Goal: Task Accomplishment & Management: Use online tool/utility

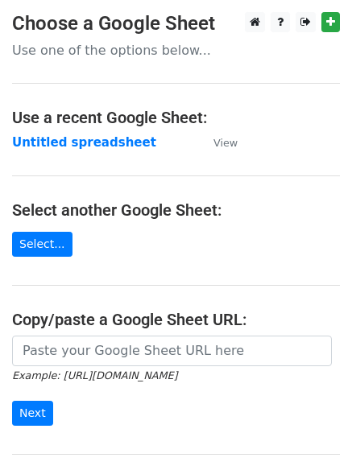
click at [129, 137] on strong "Untitled spreadsheet" at bounding box center [84, 142] width 144 height 14
click at [101, 143] on strong "Untitled spreadsheet" at bounding box center [84, 142] width 144 height 14
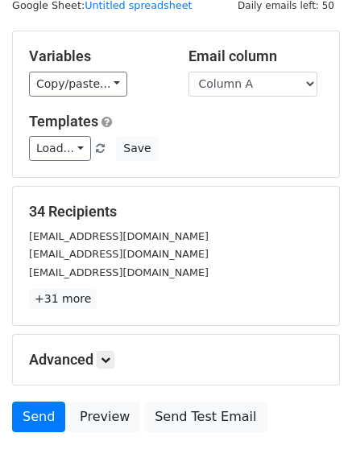
scroll to position [81, 0]
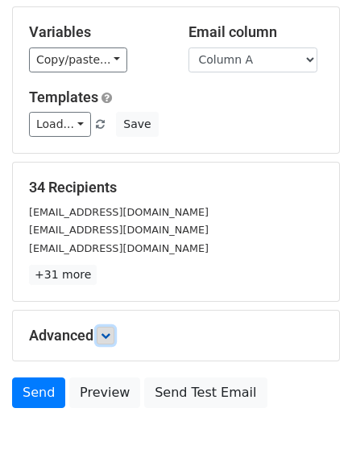
click at [106, 335] on icon at bounding box center [106, 336] width 10 height 10
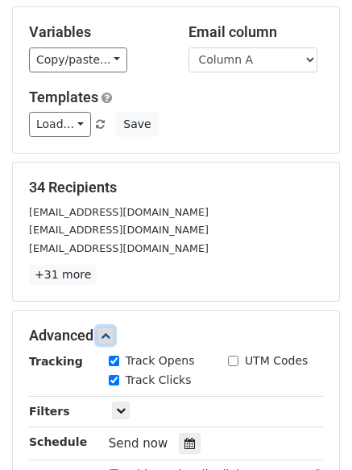
scroll to position [313, 0]
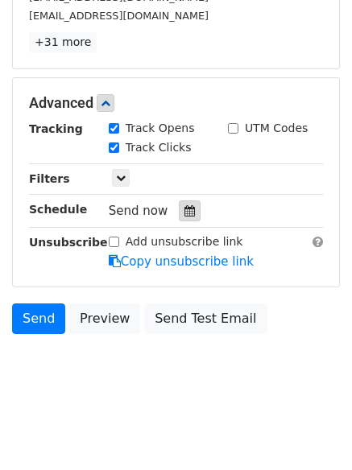
click at [182, 217] on div at bounding box center [190, 211] width 22 height 21
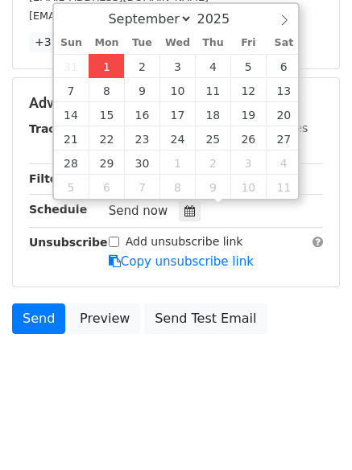
type input "2025-09-01 12:32"
type input "32"
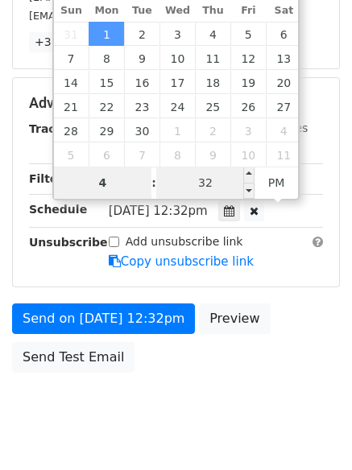
type input "4"
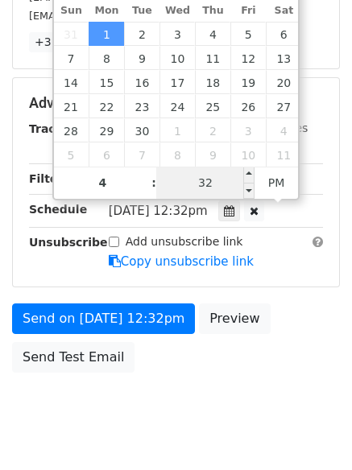
type input "2025-09-01 16:32"
type input "04"
click at [204, 189] on input "32" at bounding box center [205, 183] width 98 height 32
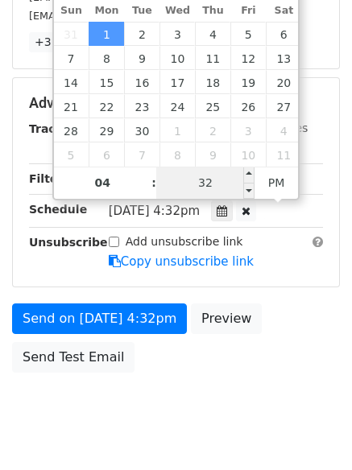
type input "0"
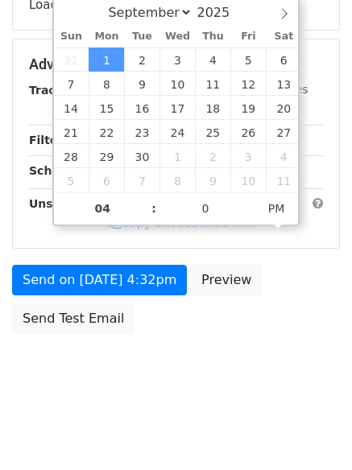
type input "2025-09-01 16:00"
click at [143, 379] on body "New Campaign Daily emails left: 50 Google Sheet: Untitled spreadsheet Variables…" at bounding box center [176, 66] width 352 height 682
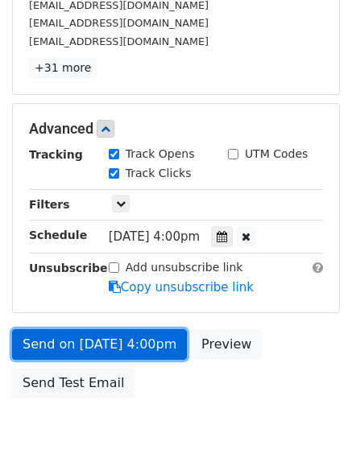
click at [132, 341] on link "Send on Sep 1 at 4:00pm" at bounding box center [99, 344] width 175 height 31
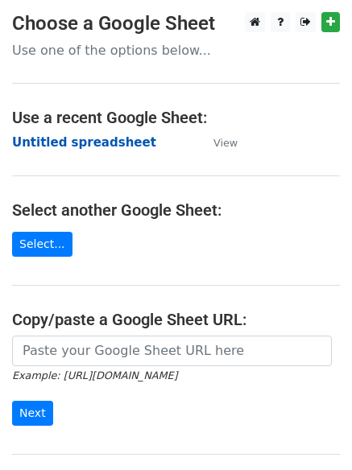
click at [64, 143] on strong "Untitled spreadsheet" at bounding box center [84, 142] width 144 height 14
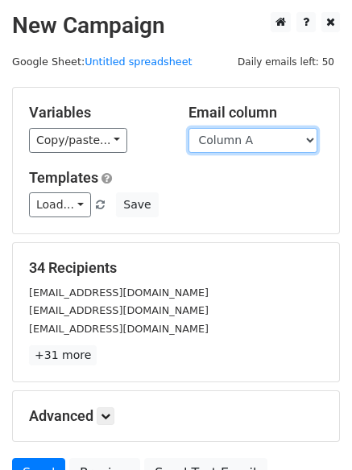
click at [247, 140] on select "Column A Column B Column C Column D Column E" at bounding box center [252, 140] width 129 height 25
select select "Column B"
click at [188, 128] on select "Column A Column B Column C Column D Column E" at bounding box center [252, 140] width 129 height 25
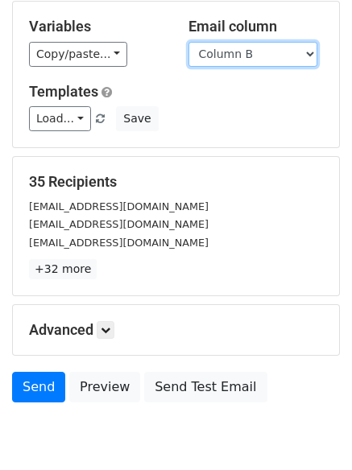
scroll to position [155, 0]
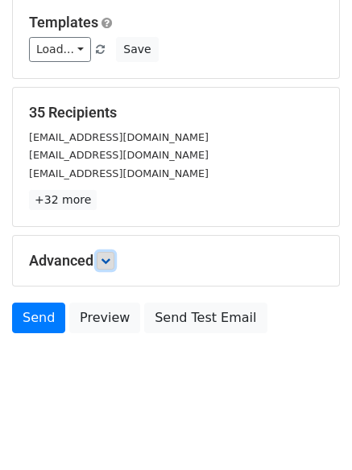
click at [110, 259] on icon at bounding box center [106, 261] width 10 height 10
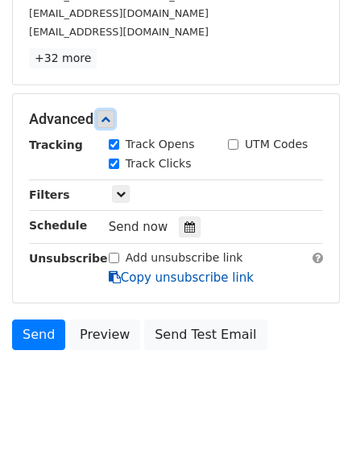
scroll to position [313, 0]
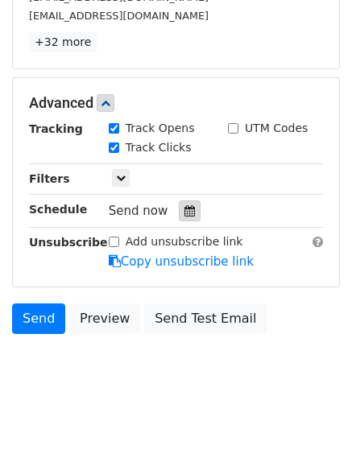
click at [180, 221] on div at bounding box center [190, 211] width 22 height 21
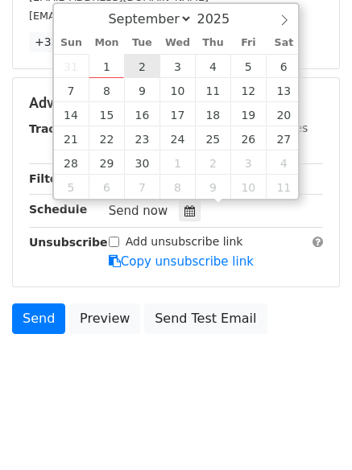
type input "2025-09-02 12:00"
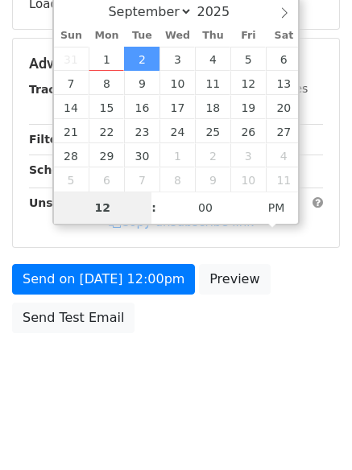
scroll to position [287, 0]
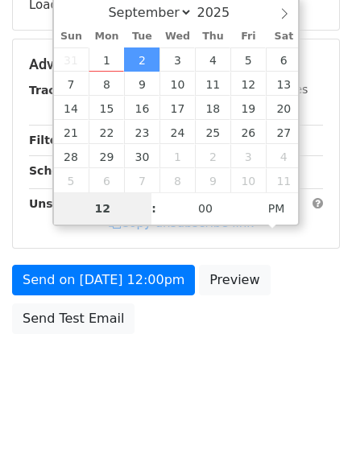
type input "5"
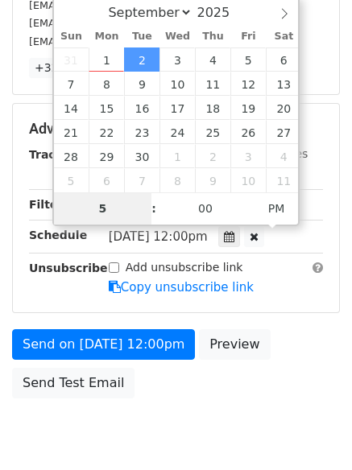
scroll to position [313, 0]
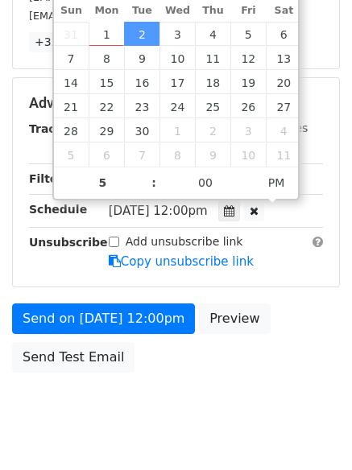
type input "2025-09-02 17:00"
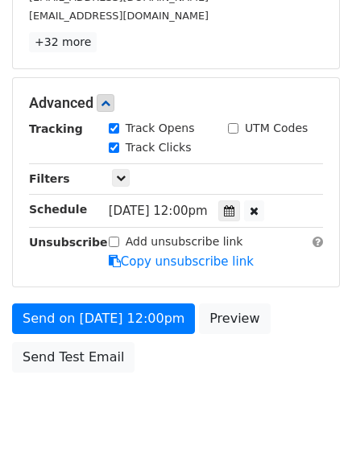
click at [205, 374] on div "Send on Sep 2 at 12:00pm Preview Send Test Email" at bounding box center [176, 342] width 352 height 77
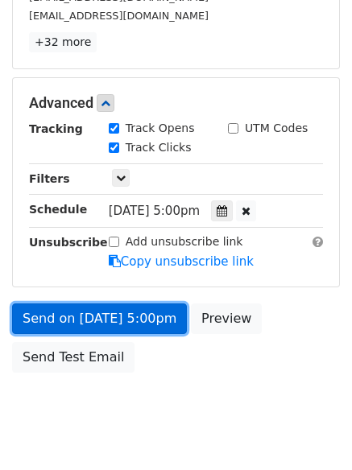
click at [138, 321] on link "Send on Sep 2 at 5:00pm" at bounding box center [99, 319] width 175 height 31
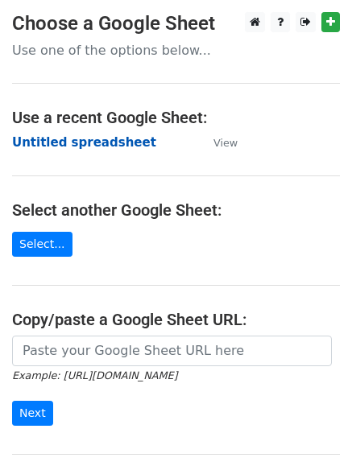
click at [90, 144] on strong "Untitled spreadsheet" at bounding box center [84, 142] width 144 height 14
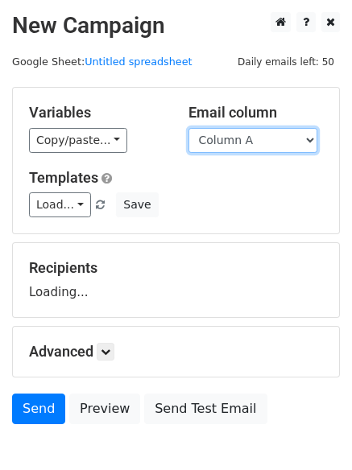
click at [232, 146] on select "Column A Column B Column C Column D Column E" at bounding box center [252, 140] width 129 height 25
click at [188, 128] on select "Column A Column B Column C Column D Column E" at bounding box center [252, 140] width 129 height 25
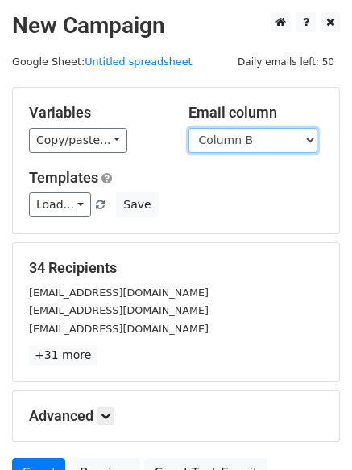
drag, startPoint x: 240, startPoint y: 143, endPoint x: 240, endPoint y: 152, distance: 9.7
click at [240, 143] on select "Column A Column B Column C Column D Column E" at bounding box center [252, 140] width 129 height 25
click at [188, 128] on select "Column A Column B Column C Column D Column E" at bounding box center [252, 140] width 129 height 25
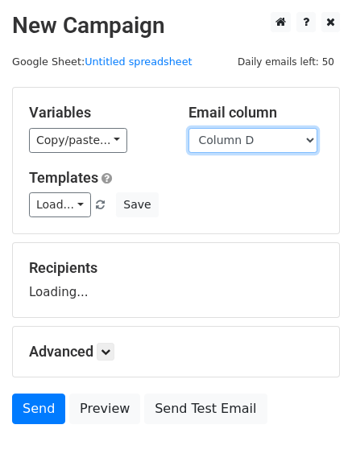
click at [234, 143] on select "Column A Column B Column C Column D Column E" at bounding box center [252, 140] width 129 height 25
select select "Column C"
click at [188, 128] on select "Column A Column B Column C Column D Column E" at bounding box center [252, 140] width 129 height 25
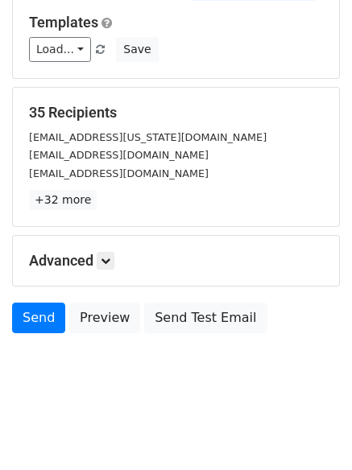
scroll to position [91, 0]
click at [114, 263] on link at bounding box center [106, 261] width 18 height 18
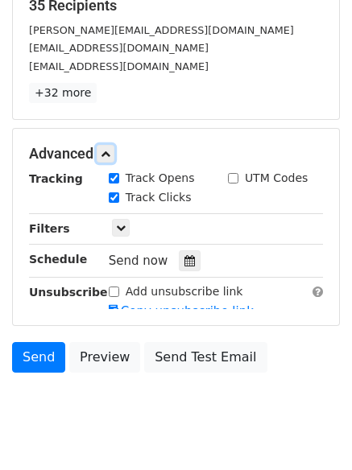
scroll to position [263, 0]
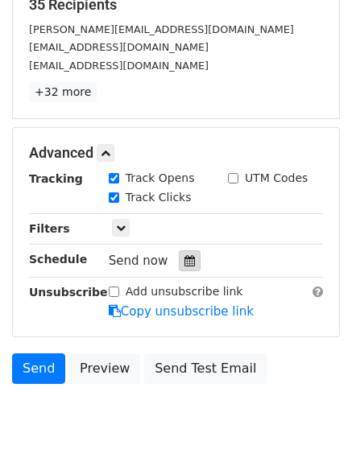
click at [184, 267] on div at bounding box center [190, 260] width 22 height 21
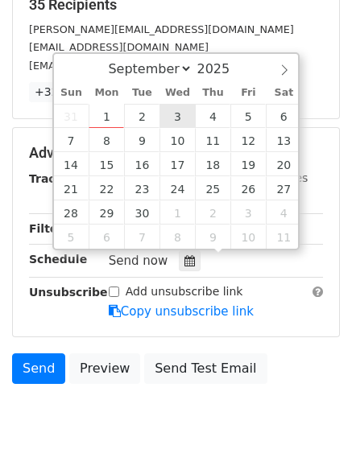
type input "2025-09-03 12:00"
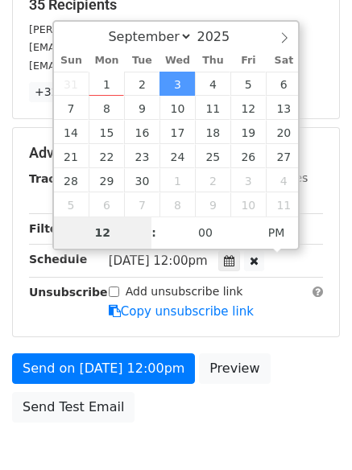
type input "6"
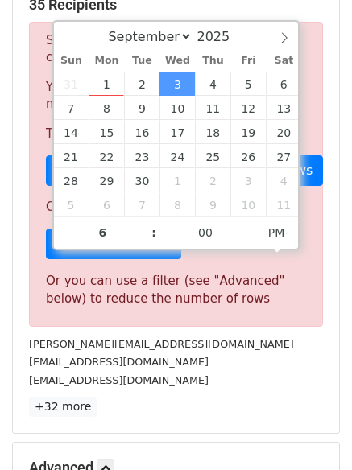
type input "2025-09-03 18:00"
click at [176, 377] on div "theenergists@energists.com" at bounding box center [176, 380] width 318 height 19
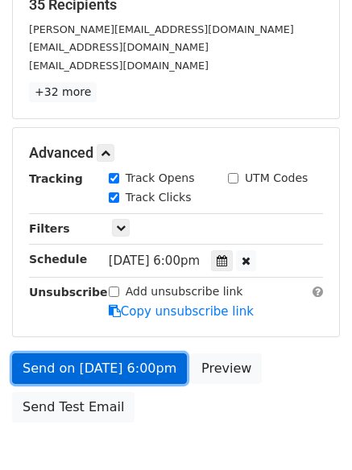
click at [151, 360] on link "Send on Sep 3 at 6:00pm" at bounding box center [99, 369] width 175 height 31
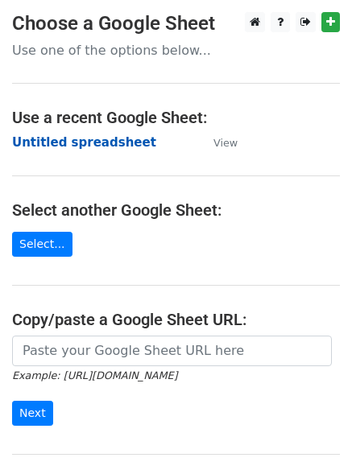
click at [115, 143] on strong "Untitled spreadsheet" at bounding box center [84, 142] width 144 height 14
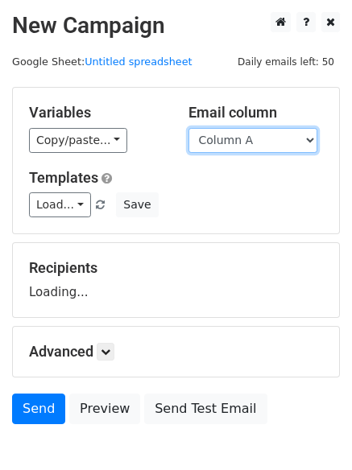
click at [256, 140] on select "Column A Column B Column C Column D Column E" at bounding box center [252, 140] width 129 height 25
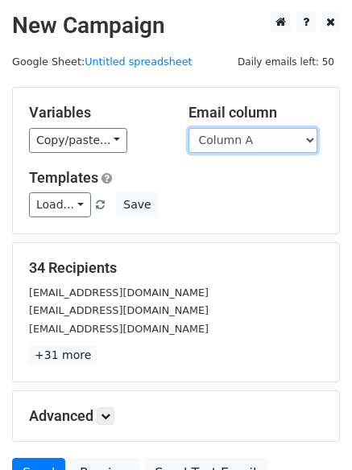
click at [279, 147] on select "Column A Column B Column C Column D Column E" at bounding box center [252, 140] width 129 height 25
select select "Column D"
click at [188, 128] on select "Column A Column B Column C Column D Column E" at bounding box center [252, 140] width 129 height 25
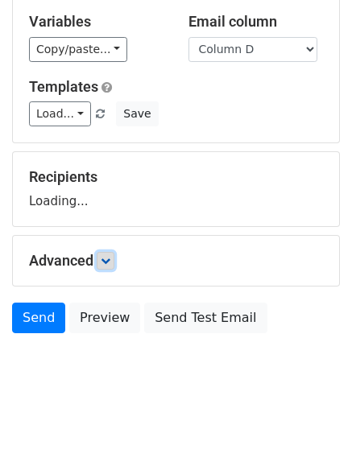
scroll to position [91, 0]
click at [110, 257] on icon at bounding box center [106, 261] width 10 height 10
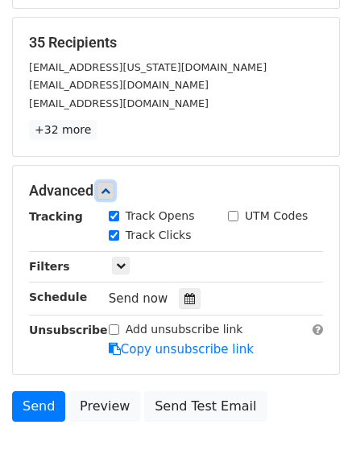
scroll to position [313, 0]
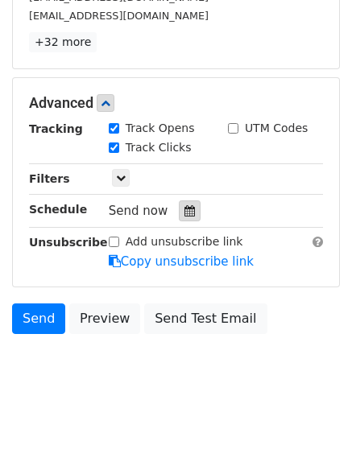
click at [186, 213] on icon at bounding box center [189, 210] width 10 height 11
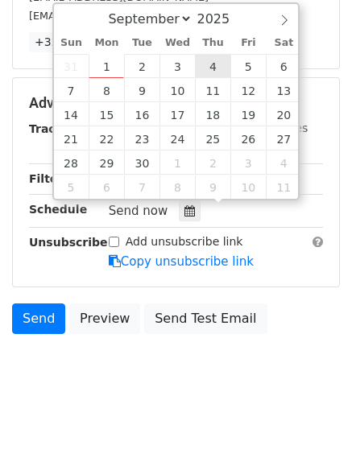
type input "2025-09-04 12:00"
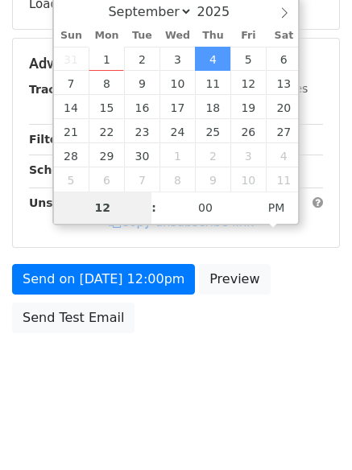
scroll to position [287, 0]
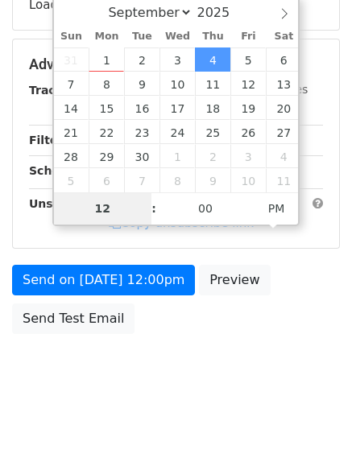
type input "7"
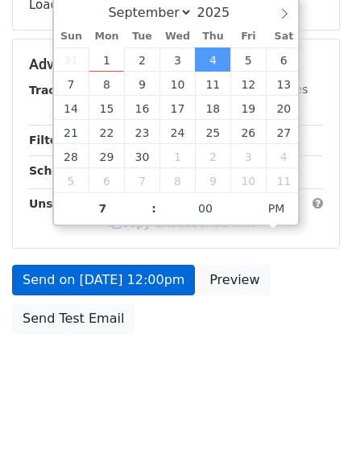
type input "2025-09-04 19:00"
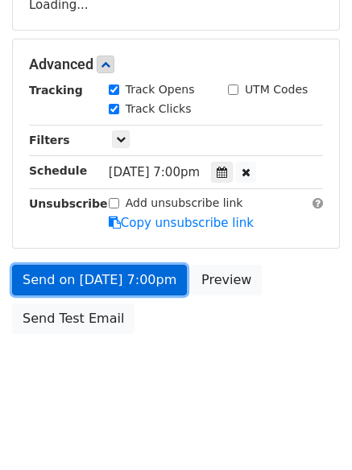
click at [118, 287] on link "Send on Sep 4 at 7:00pm" at bounding box center [99, 280] width 175 height 31
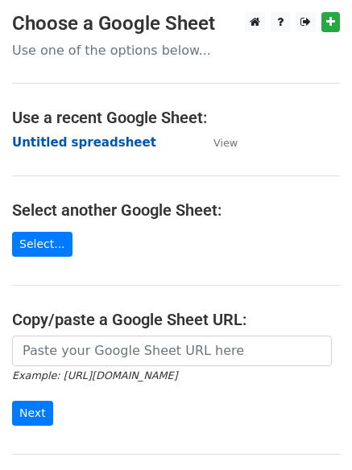
click at [86, 136] on strong "Untitled spreadsheet" at bounding box center [84, 142] width 144 height 14
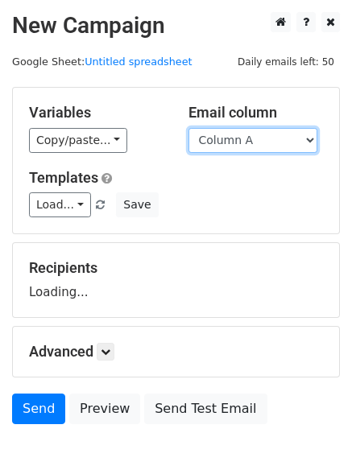
click at [245, 139] on select "Column A Column B Column C Column D Column E" at bounding box center [252, 140] width 129 height 25
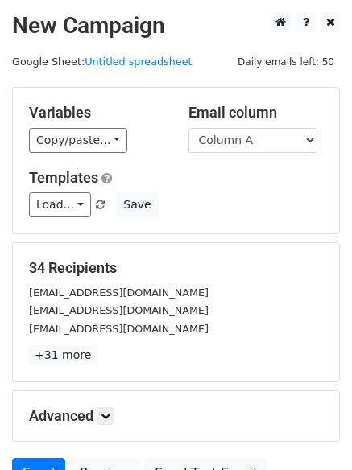
click at [223, 251] on div "34 Recipients [EMAIL_ADDRESS][DOMAIN_NAME] [EMAIL_ADDRESS][DOMAIN_NAME] [EMAIL_…" at bounding box center [176, 312] width 326 height 139
click at [238, 147] on select "Column A Column B Column C Column D Column E" at bounding box center [252, 140] width 129 height 25
select select "Column E"
click at [188, 128] on select "Column A Column B Column C Column D Column E" at bounding box center [252, 140] width 129 height 25
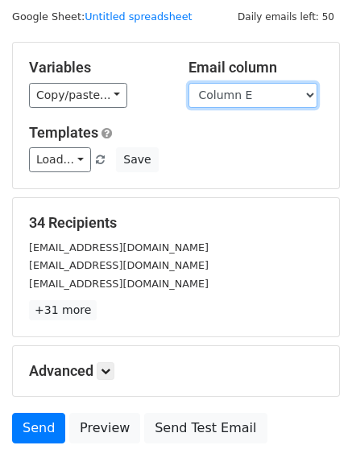
scroll to position [81, 0]
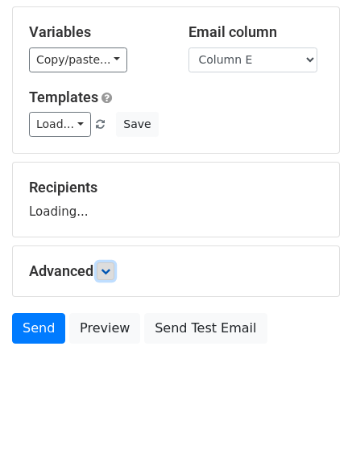
click at [114, 263] on link at bounding box center [106, 272] width 18 height 18
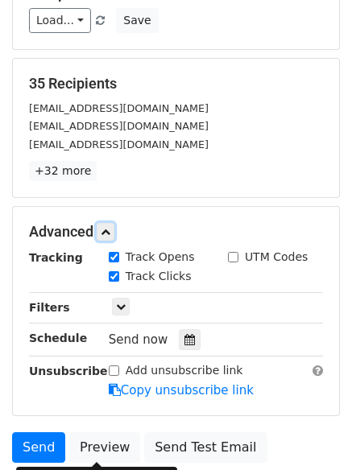
scroll to position [309, 0]
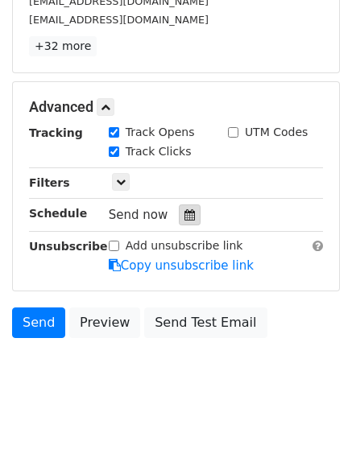
click at [184, 215] on icon at bounding box center [189, 214] width 10 height 11
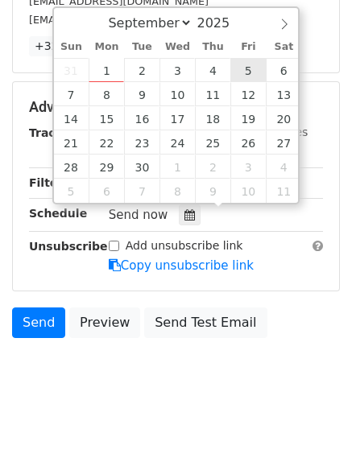
type input "[DATE] 12:00"
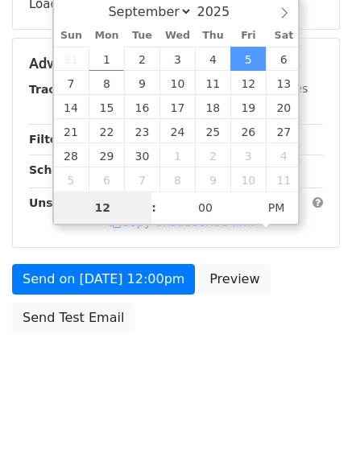
scroll to position [287, 0]
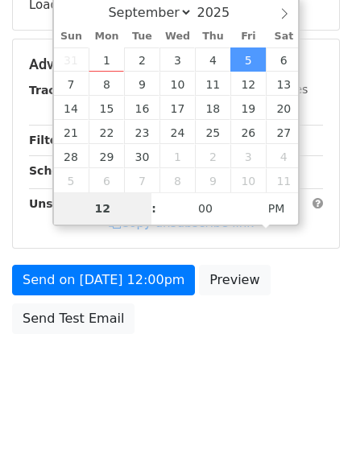
type input "8"
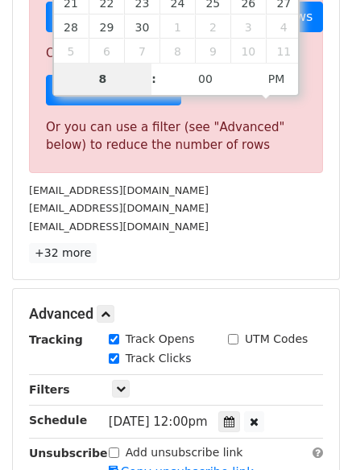
scroll to position [667, 0]
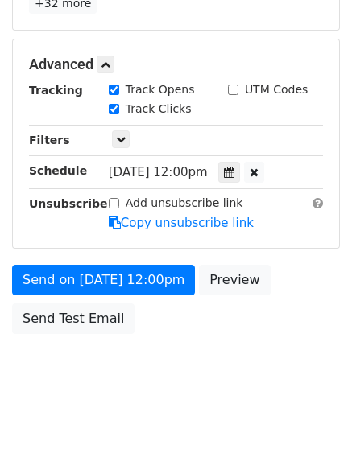
type input "[DATE] 20:00"
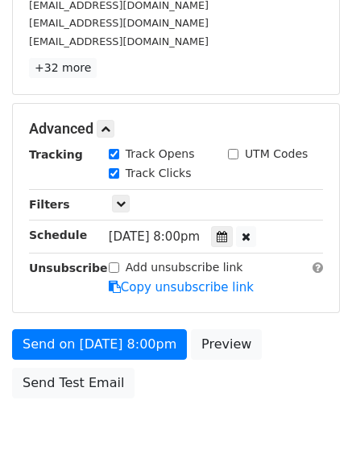
scroll to position [352, 0]
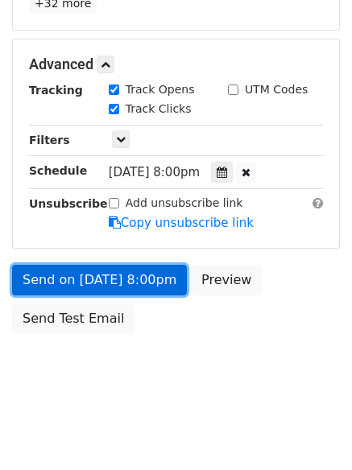
click at [145, 293] on link "Send on [DATE] 8:00pm" at bounding box center [99, 280] width 175 height 31
